Goal: Task Accomplishment & Management: Use online tool/utility

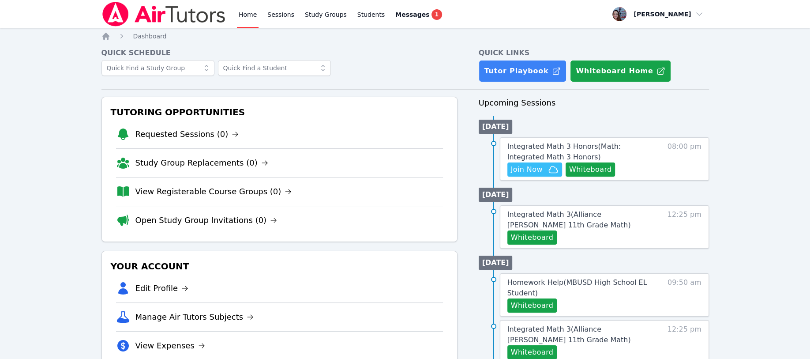
click at [400, 168] on span "Join Now" at bounding box center [527, 169] width 32 height 11
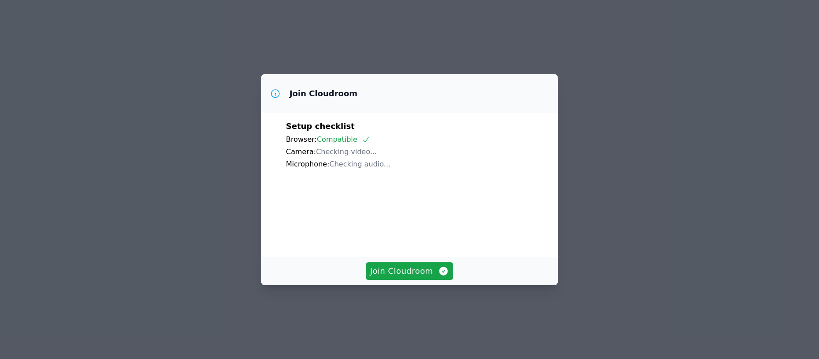
click at [381, 277] on span "Join Cloudroom" at bounding box center [409, 271] width 79 height 12
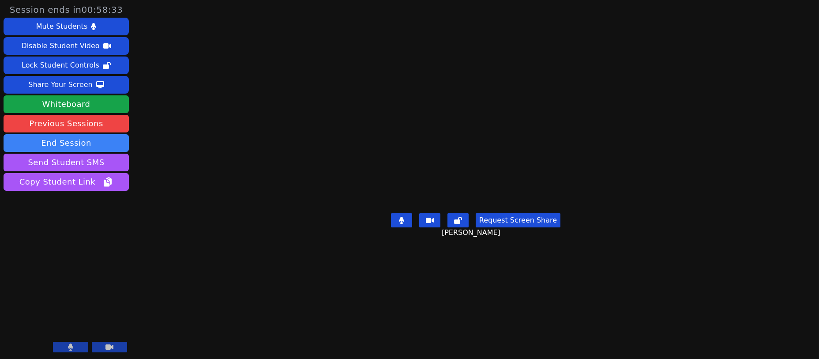
click at [47, 87] on div "Share Your Screen" at bounding box center [60, 85] width 64 height 14
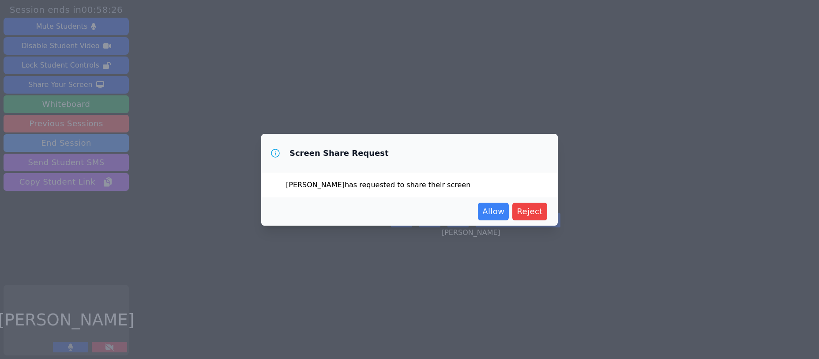
click at [490, 211] on span "Allow" at bounding box center [493, 211] width 22 height 12
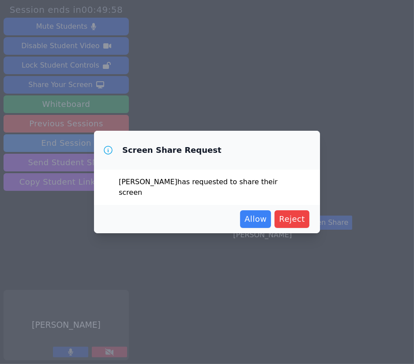
click at [254, 217] on span "Allow" at bounding box center [255, 219] width 22 height 12
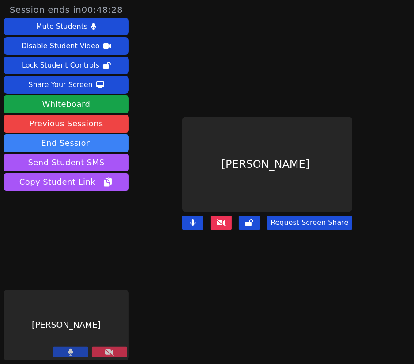
click at [105, 351] on icon at bounding box center [109, 351] width 9 height 7
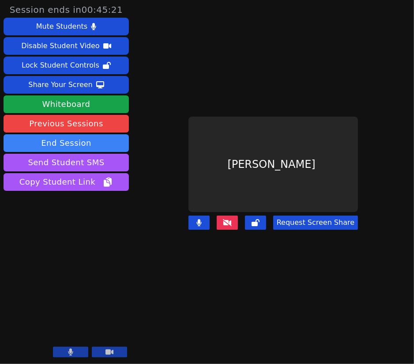
click at [63, 141] on button "End Session" at bounding box center [66, 143] width 125 height 18
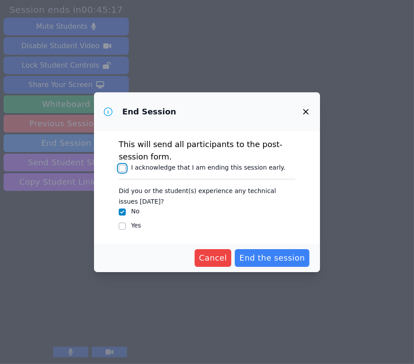
click at [125, 166] on input "I acknowledge that I am ending this session early." at bounding box center [122, 168] width 7 height 7
checkbox input "true"
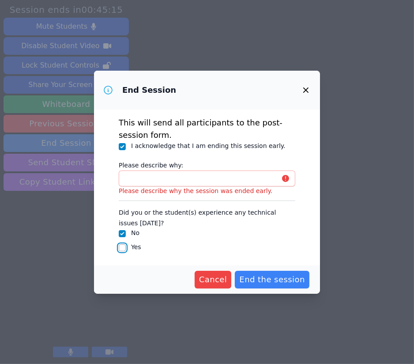
click at [119, 245] on input "Yes" at bounding box center [122, 247] width 7 height 7
checkbox input "true"
checkbox input "false"
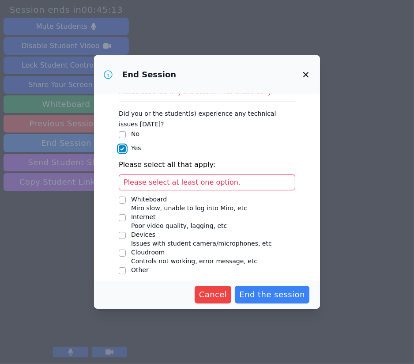
scroll to position [89, 0]
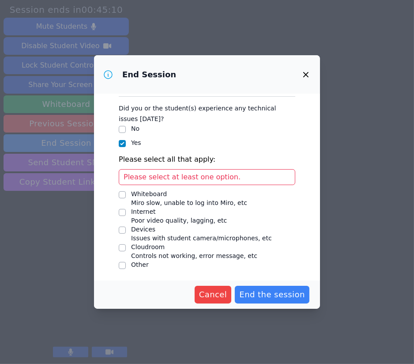
click at [129, 262] on div "Other" at bounding box center [207, 265] width 177 height 11
click at [123, 264] on input "Other" at bounding box center [122, 265] width 7 height 7
checkbox input "true"
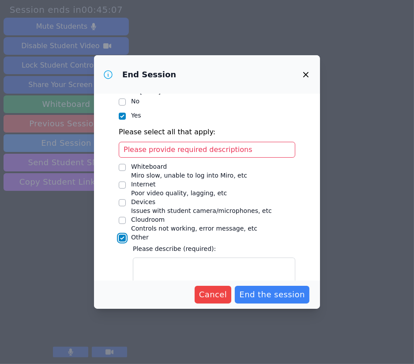
scroll to position [131, 0]
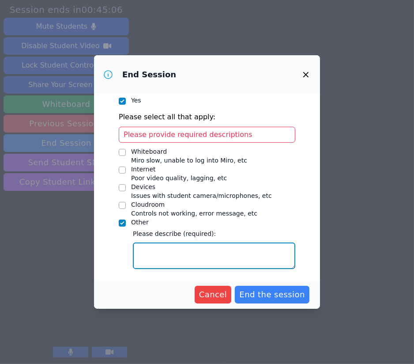
click at [140, 252] on textarea "Other" at bounding box center [214, 255] width 162 height 26
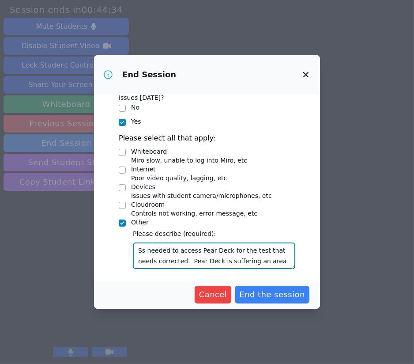
scroll to position [7, 0]
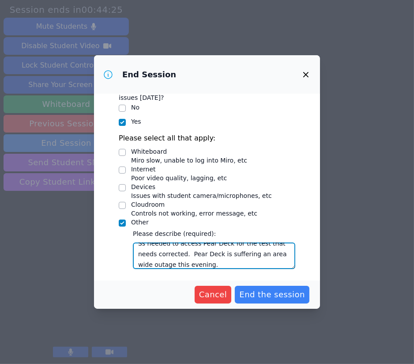
type textarea "Ss needed to access Pear Deck for the test that needs corrected. Pear Deck is s…"
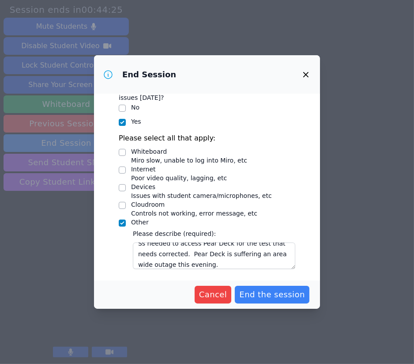
click at [280, 292] on span "End the session" at bounding box center [272, 294] width 66 height 12
click at [265, 293] on span "End the session" at bounding box center [272, 294] width 66 height 12
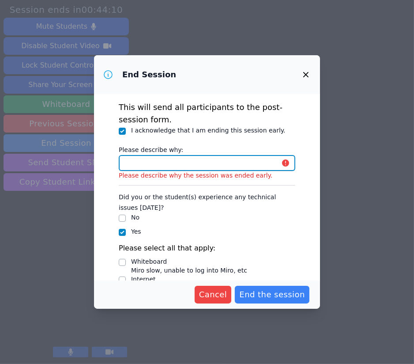
click at [128, 164] on input "Please describe why:" at bounding box center [207, 163] width 177 height 16
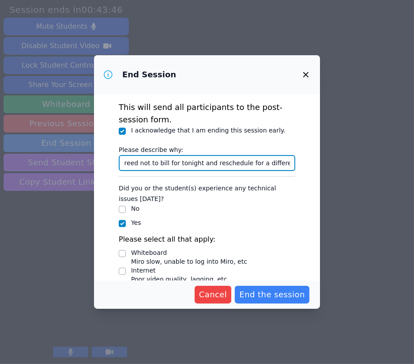
scroll to position [0, 186]
type input "Student could not access homework due to an outage. I agreed not to bill for to…"
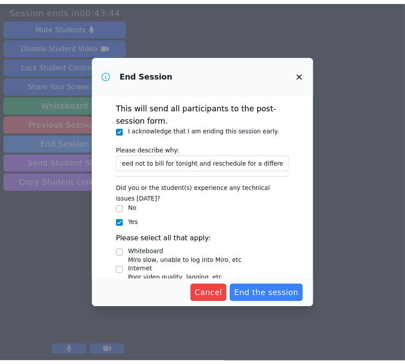
scroll to position [0, 0]
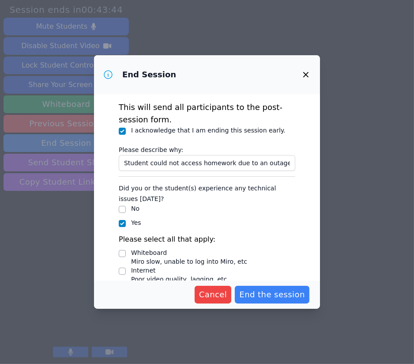
click at [265, 292] on span "End the session" at bounding box center [272, 294] width 66 height 12
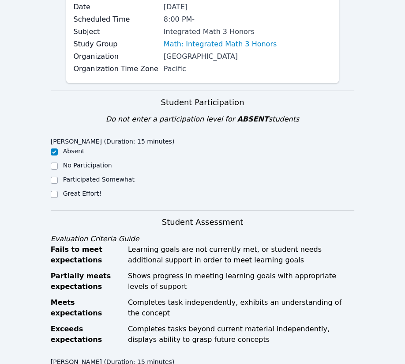
scroll to position [117, 0]
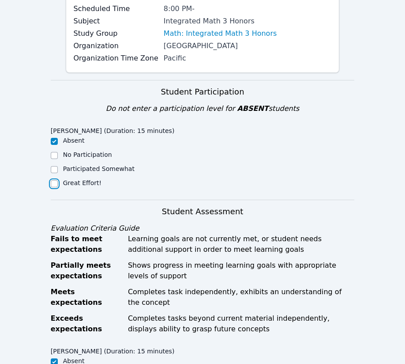
click at [56, 180] on input "Great Effort!" at bounding box center [54, 183] width 7 height 7
checkbox input "true"
checkbox input "false"
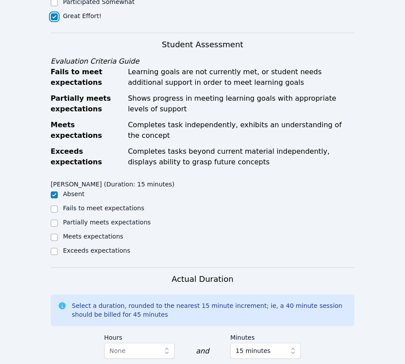
scroll to position [294, 0]
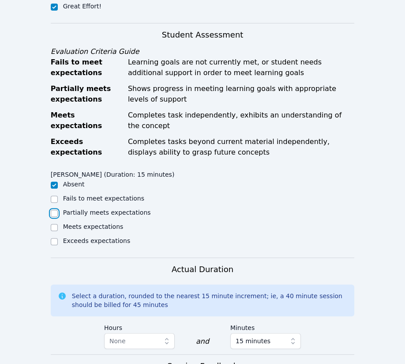
click at [53, 210] on input "Partially meets expectations" at bounding box center [54, 213] width 7 height 7
checkbox input "true"
checkbox input "false"
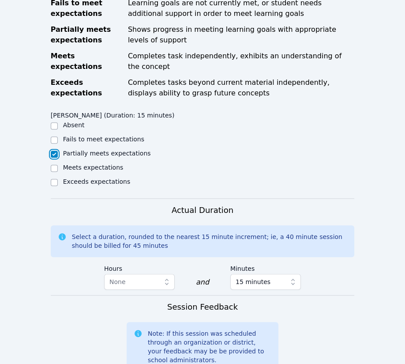
scroll to position [412, 0]
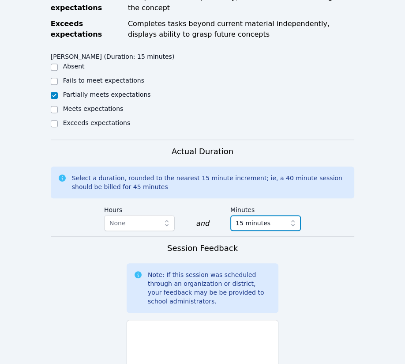
click at [291, 218] on icon "button" at bounding box center [293, 222] width 9 height 9
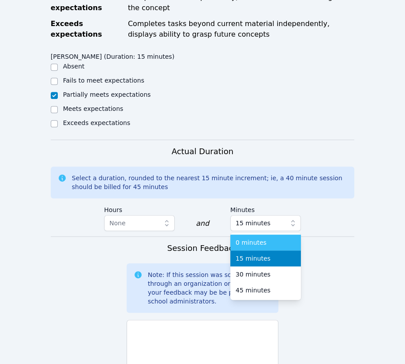
click at [254, 238] on span "0 minutes" at bounding box center [251, 242] width 31 height 9
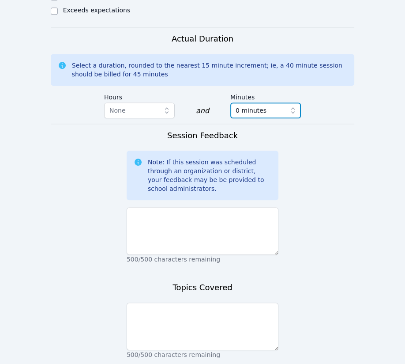
scroll to position [530, 0]
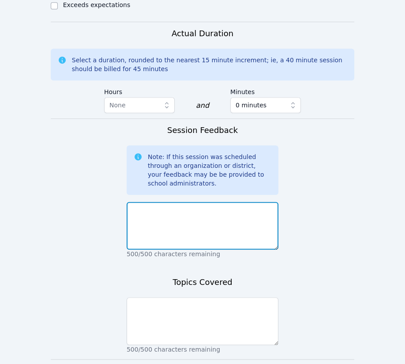
click at [136, 202] on textarea at bounding box center [203, 226] width 152 height 48
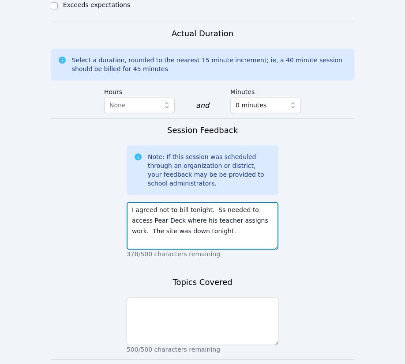
type textarea "I agreed not to bill tonight. Ss needed to access Pear Deck where his teacher a…"
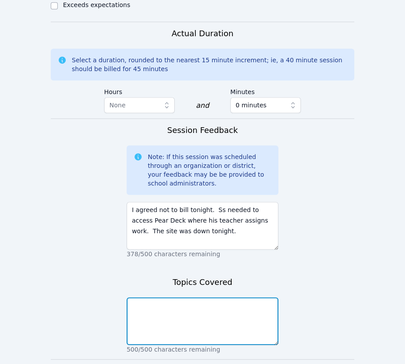
click at [137, 297] on textarea at bounding box center [203, 321] width 152 height 48
type textarea "none"
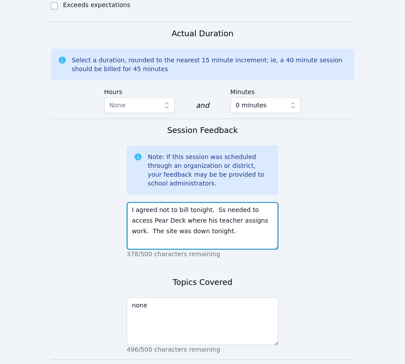
click at [188, 214] on textarea "I agreed not to bill tonight. Ss needed to access Pear Deck where his teacher a…" at bounding box center [203, 226] width 152 height 48
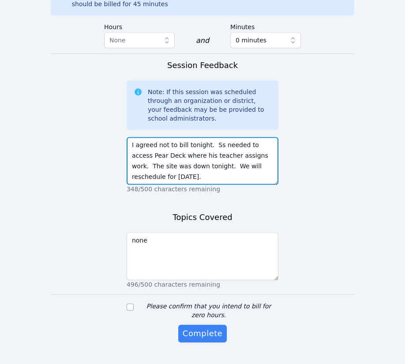
scroll to position [595, 0]
type textarea "I agreed not to bill tonight. Ss needed to access Pear Deck where his teacher a…"
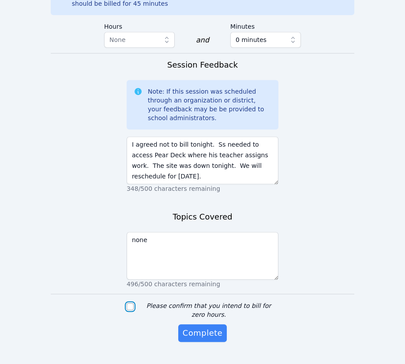
click at [130, 303] on input "Please confirm that you intend to bill for zero hours." at bounding box center [130, 306] width 7 height 7
checkbox input "true"
click at [190, 327] on span "Complete" at bounding box center [203, 333] width 40 height 12
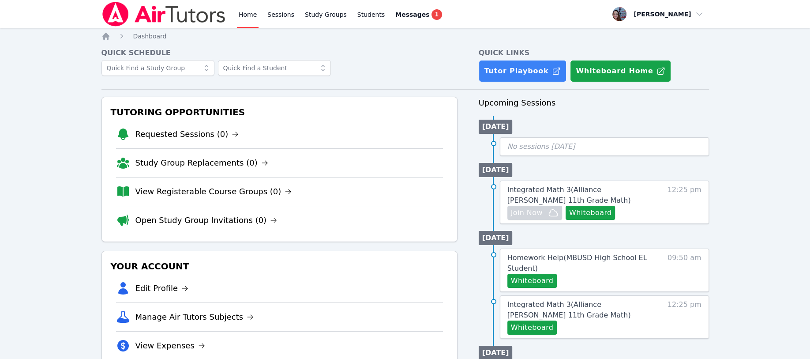
click at [361, 11] on link "Students" at bounding box center [371, 14] width 31 height 28
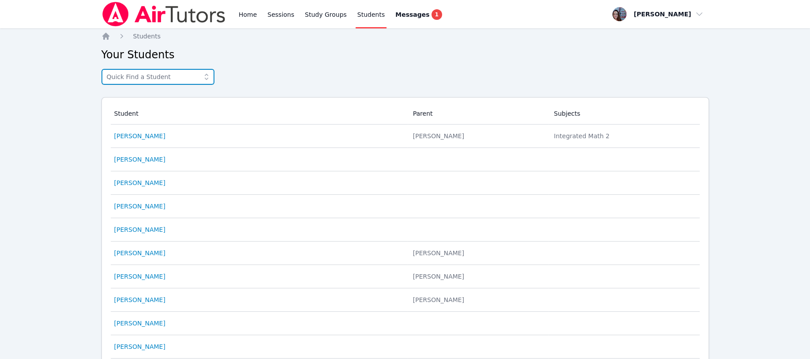
click at [138, 79] on input "text" at bounding box center [158, 77] width 113 height 16
type input "[PERSON_NAME]"
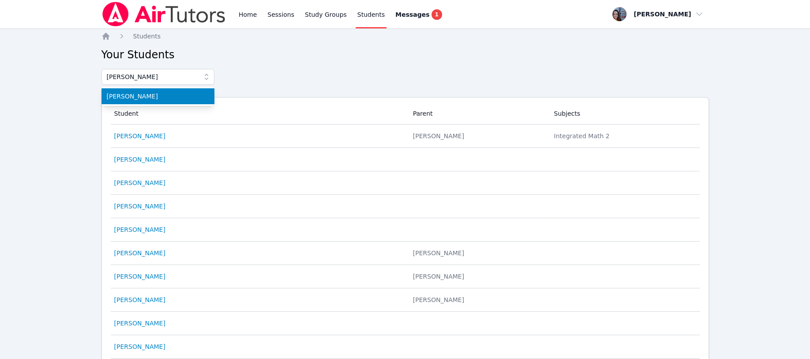
click at [122, 94] on span "[PERSON_NAME]" at bounding box center [158, 96] width 102 height 9
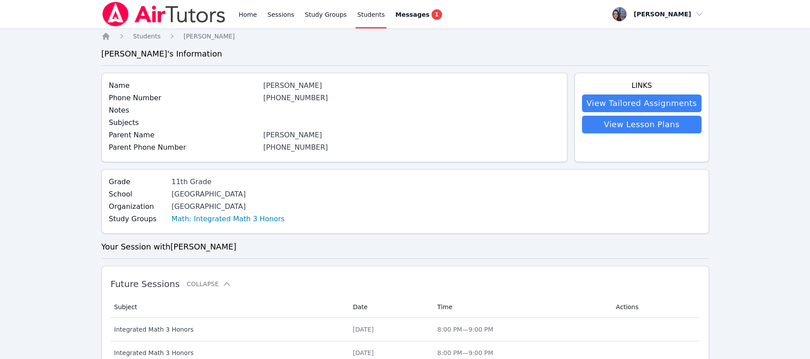
click at [229, 220] on link "Math: Integrated Math 3 Honors" at bounding box center [228, 219] width 113 height 11
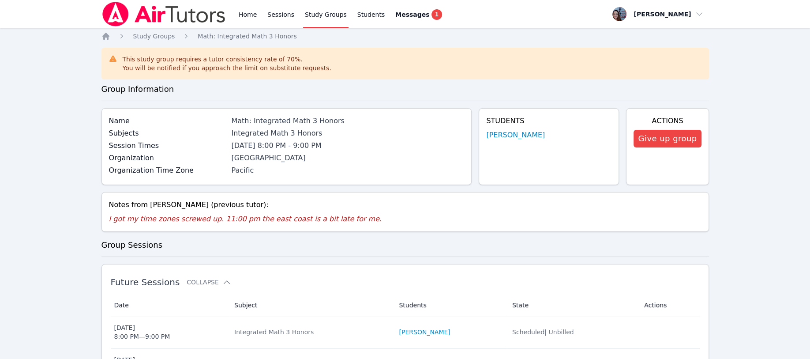
click at [282, 15] on link "Sessions" at bounding box center [281, 14] width 30 height 28
